Goal: Information Seeking & Learning: Find specific fact

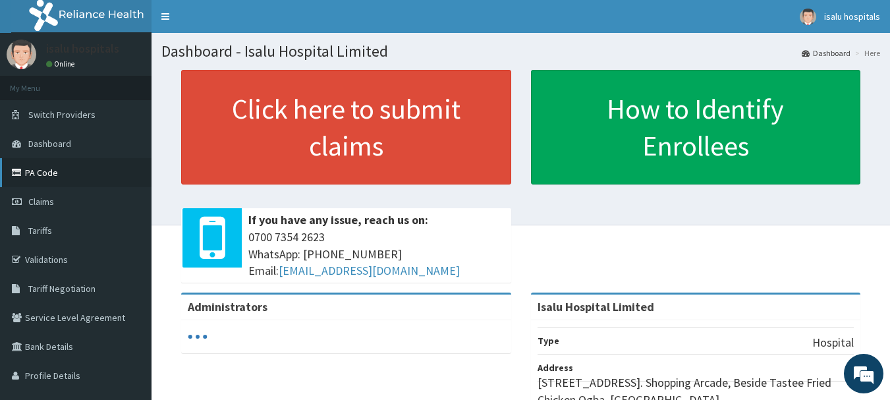
click at [63, 168] on link "PA Code" at bounding box center [75, 172] width 151 height 29
click at [59, 175] on link "PA Code" at bounding box center [75, 172] width 151 height 29
click at [65, 174] on link "PA Code" at bounding box center [75, 172] width 151 height 29
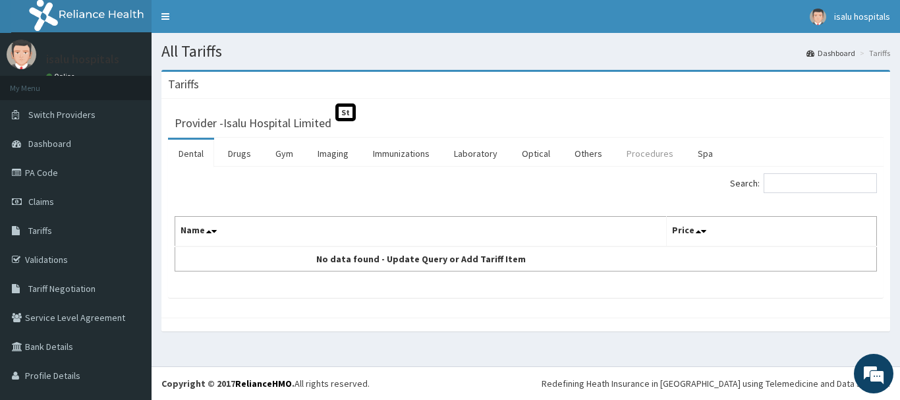
click at [651, 151] on link "Procedures" at bounding box center [650, 154] width 68 height 28
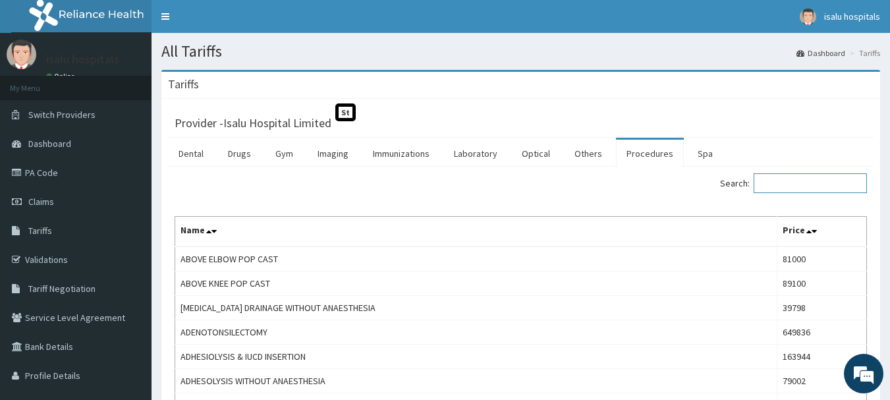
paste input "Ovarian Cystectomy"
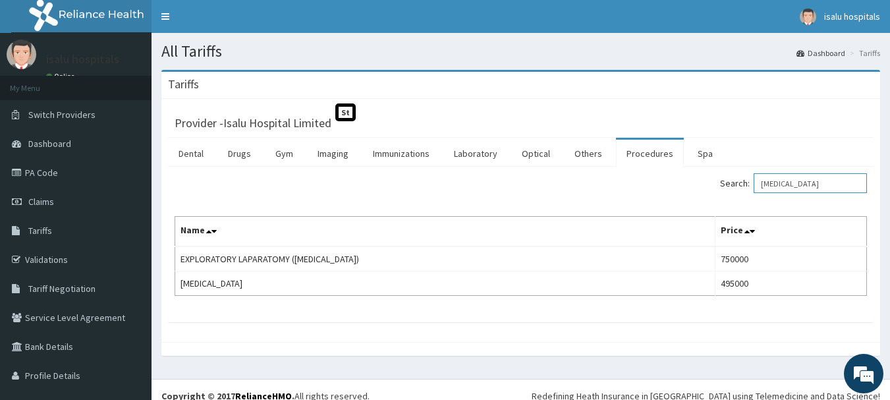
type input "Ovarian Cystectomy"
